Goal: Task Accomplishment & Management: Manage account settings

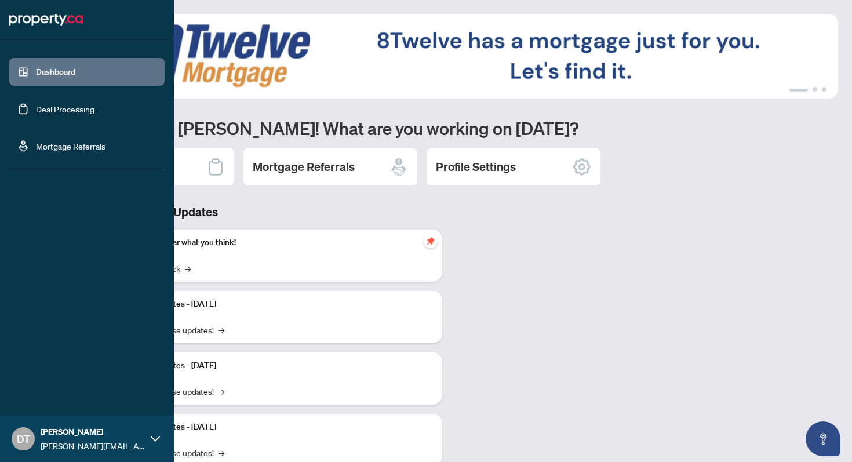
click at [36, 110] on link "Deal Processing" at bounding box center [65, 109] width 59 height 10
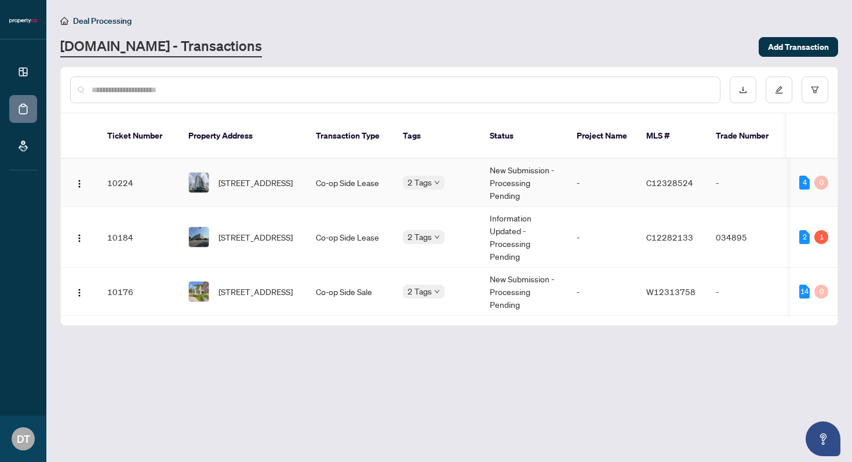
click at [313, 169] on td "Co-op Side Lease" at bounding box center [350, 183] width 87 height 48
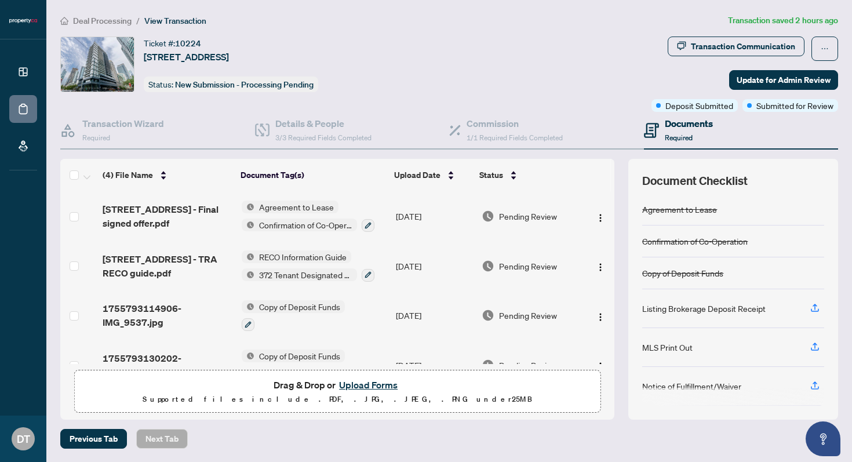
click at [366, 380] on button "Upload Forms" at bounding box center [369, 385] width 66 height 15
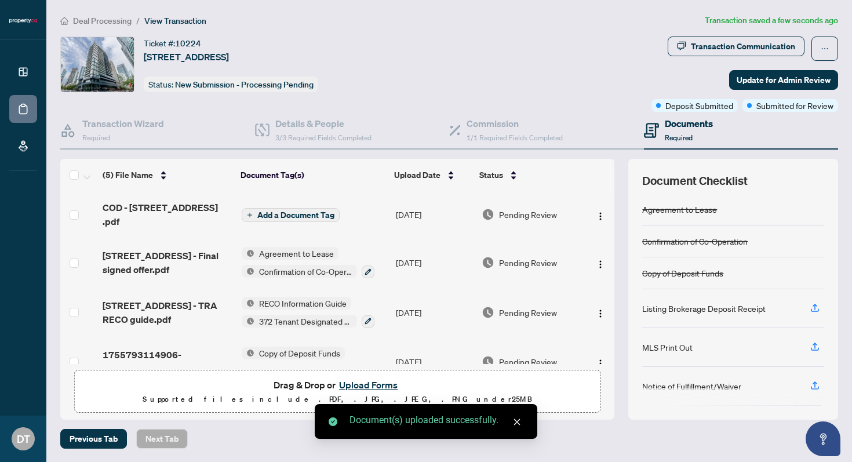
click at [307, 214] on span "Add a Document Tag" at bounding box center [295, 215] width 77 height 8
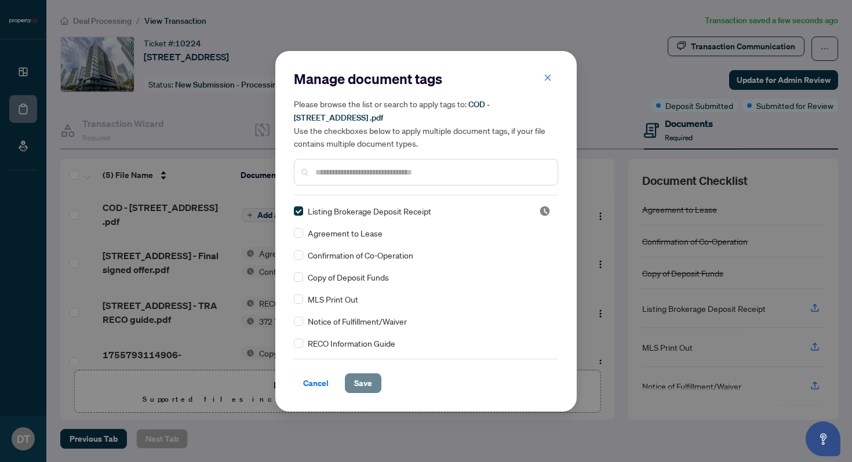
click at [365, 375] on span "Save" at bounding box center [363, 383] width 18 height 19
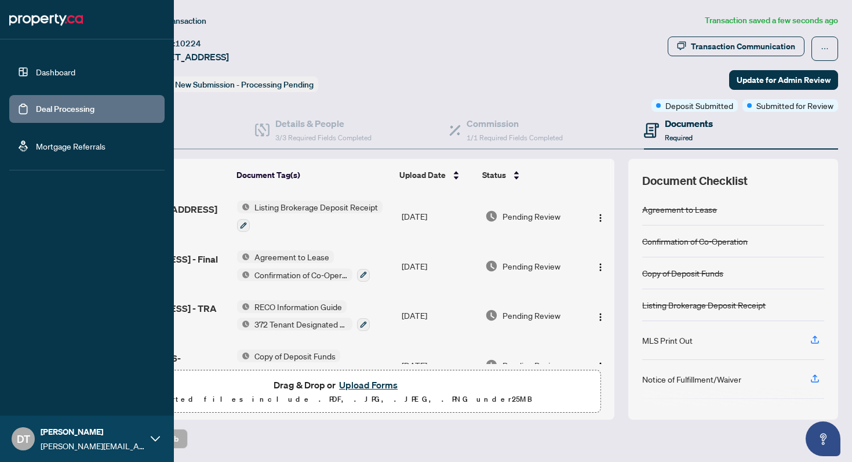
click at [54, 69] on link "Dashboard" at bounding box center [55, 72] width 39 height 10
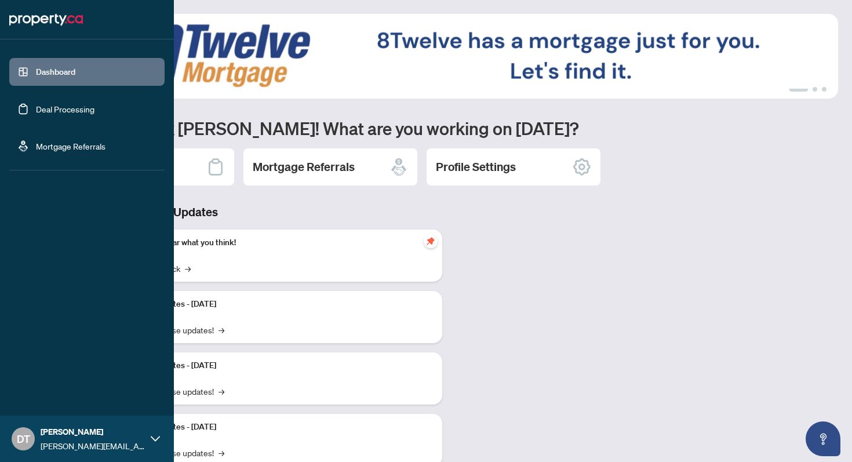
click at [61, 114] on link "Deal Processing" at bounding box center [65, 109] width 59 height 10
